Goal: Navigation & Orientation: Find specific page/section

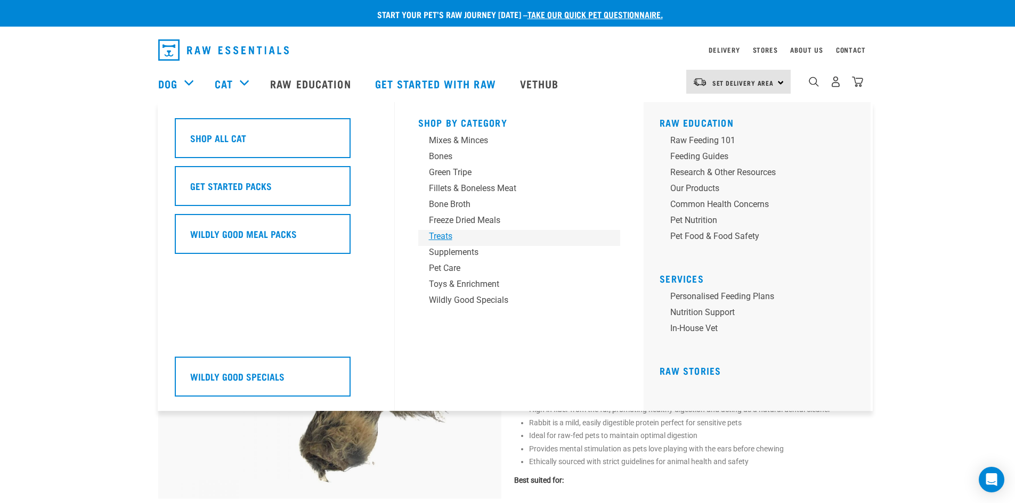
click at [437, 238] on div "Treats" at bounding box center [512, 236] width 166 height 13
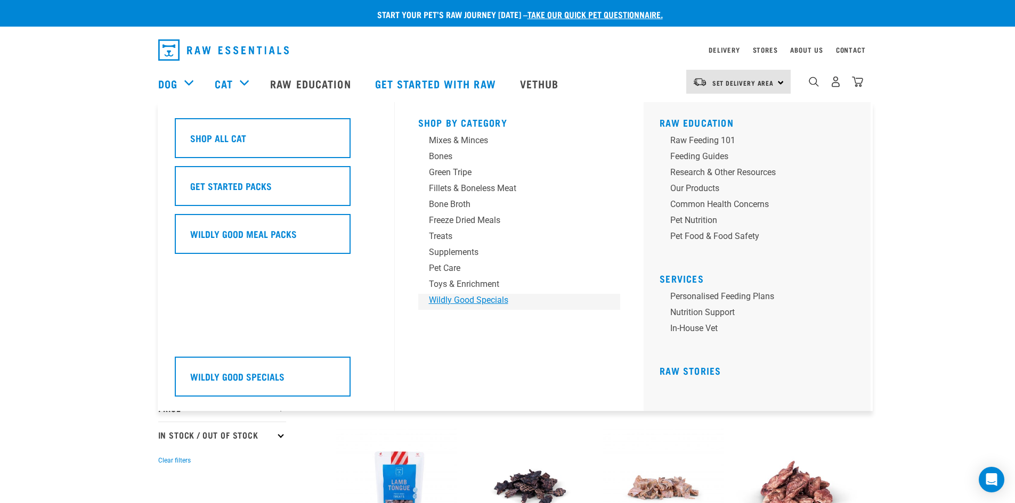
click at [472, 300] on div "Wildly Good Specials" at bounding box center [512, 300] width 166 height 13
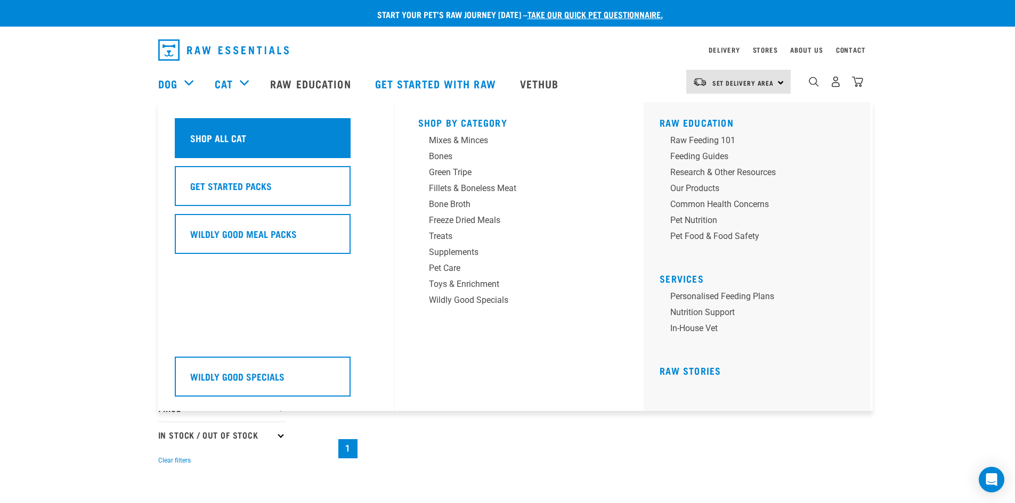
click at [250, 134] on div "Shop All Cat" at bounding box center [263, 138] width 176 height 40
